Goal: Transaction & Acquisition: Purchase product/service

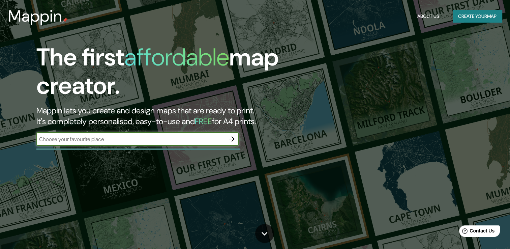
click at [189, 138] on input "text" at bounding box center [130, 139] width 189 height 8
type input "[PERSON_NAME][GEOGRAPHIC_DATA]"
click at [233, 137] on icon "button" at bounding box center [232, 139] width 8 height 8
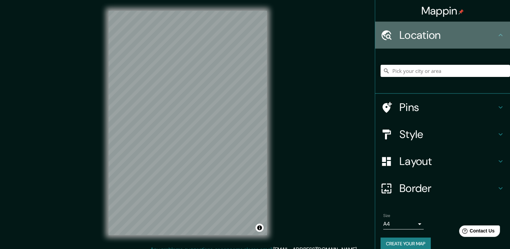
click at [432, 35] on h4 "Location" at bounding box center [447, 34] width 97 height 13
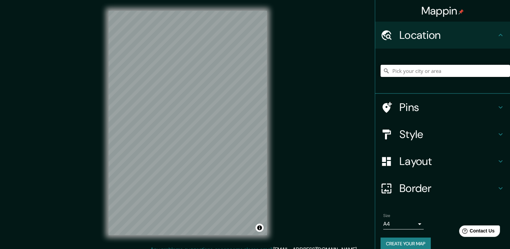
click at [418, 71] on input "Pick your city or area" at bounding box center [444, 71] width 129 height 12
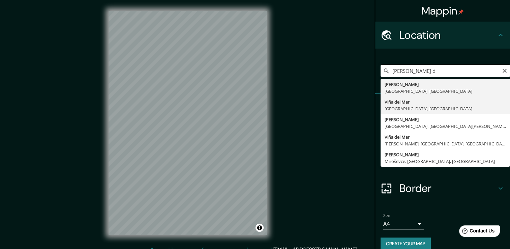
type input "[PERSON_NAME][GEOGRAPHIC_DATA], [GEOGRAPHIC_DATA], [GEOGRAPHIC_DATA]"
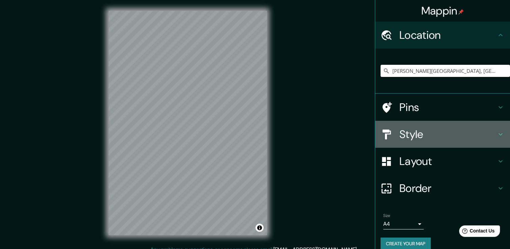
click at [412, 129] on h4 "Style" at bounding box center [447, 133] width 97 height 13
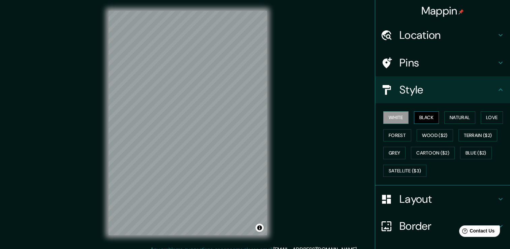
click at [419, 119] on button "Black" at bounding box center [426, 117] width 25 height 12
click at [444, 117] on button "Natural" at bounding box center [459, 117] width 31 height 12
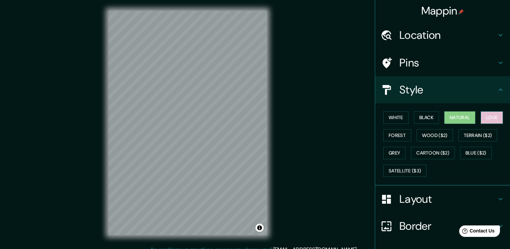
click at [491, 118] on button "Love" at bounding box center [491, 117] width 22 height 12
click at [394, 130] on button "Forest" at bounding box center [397, 135] width 28 height 12
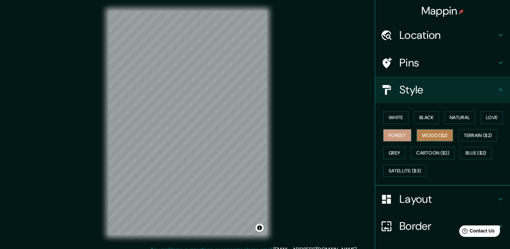
click at [428, 133] on button "Wood ($2)" at bounding box center [434, 135] width 36 height 12
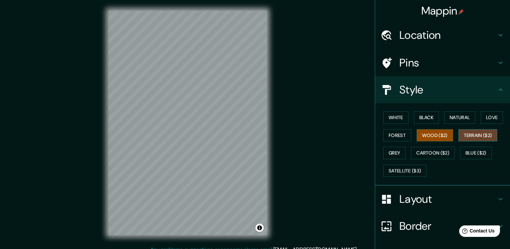
click at [475, 137] on button "Terrain ($2)" at bounding box center [477, 135] width 39 height 12
click at [399, 117] on button "White" at bounding box center [395, 117] width 25 height 12
